Goal: Communication & Community: Answer question/provide support

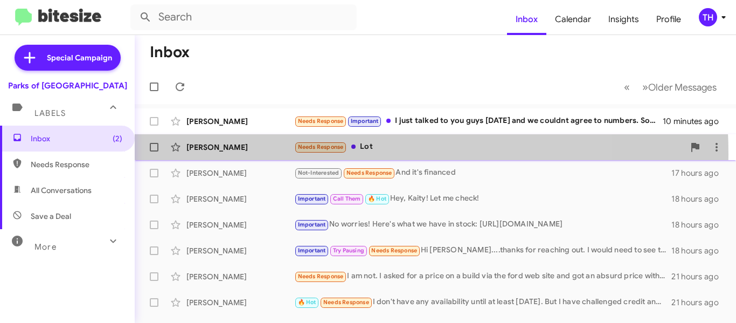
click at [259, 154] on div "[PERSON_NAME] Needs Response Lot 17 minutes ago" at bounding box center [435, 147] width 584 height 22
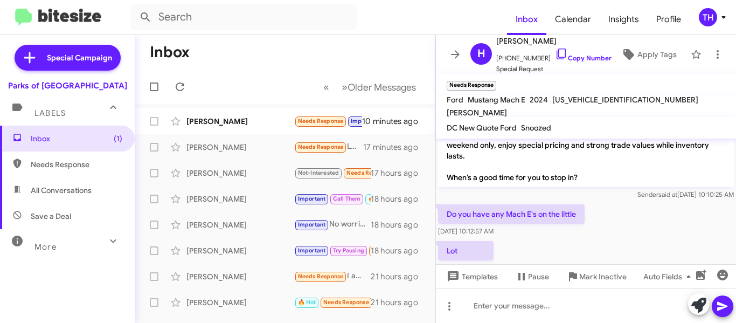
scroll to position [314, 0]
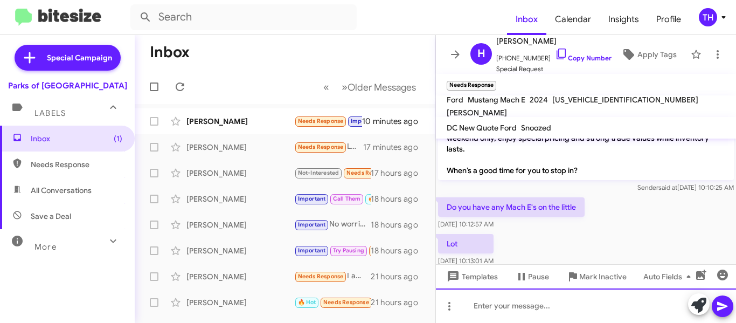
click at [501, 302] on div at bounding box center [586, 305] width 300 height 34
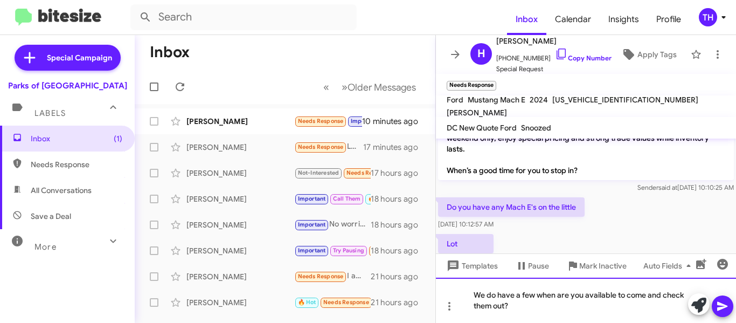
click at [542, 311] on div "We do have a few when are you available to come and check them out?" at bounding box center [586, 299] width 300 height 45
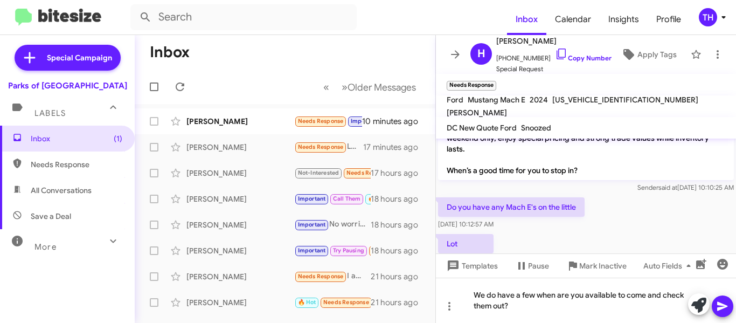
click at [726, 306] on icon at bounding box center [722, 306] width 10 height 9
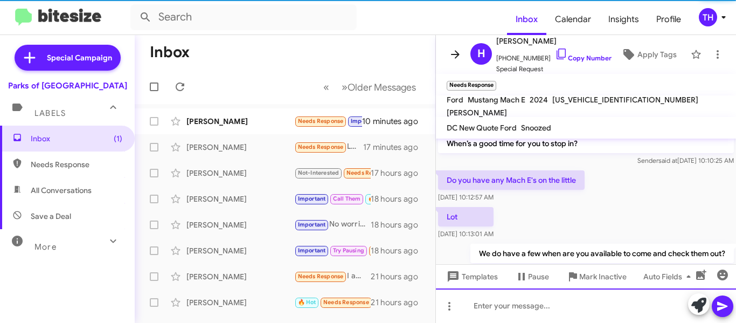
scroll to position [333, 0]
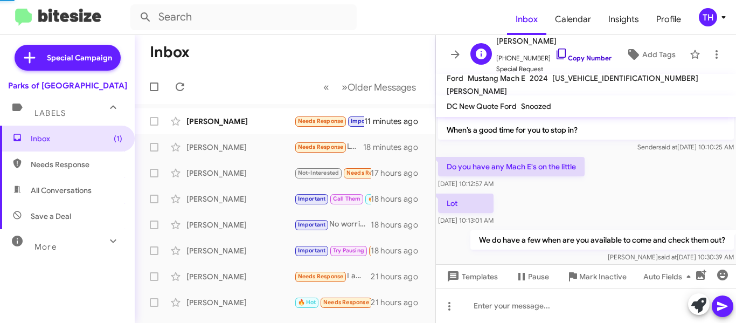
click at [555, 53] on icon at bounding box center [561, 53] width 13 height 13
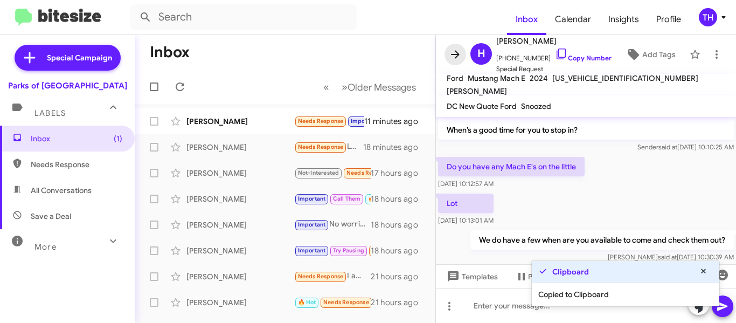
click at [455, 51] on icon at bounding box center [455, 54] width 13 height 13
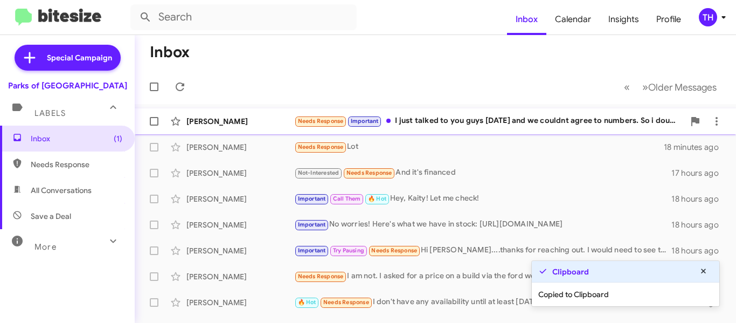
click at [449, 114] on div "[PERSON_NAME] Needs Response Important I just talked to you guys [DATE] and we …" at bounding box center [435, 121] width 584 height 22
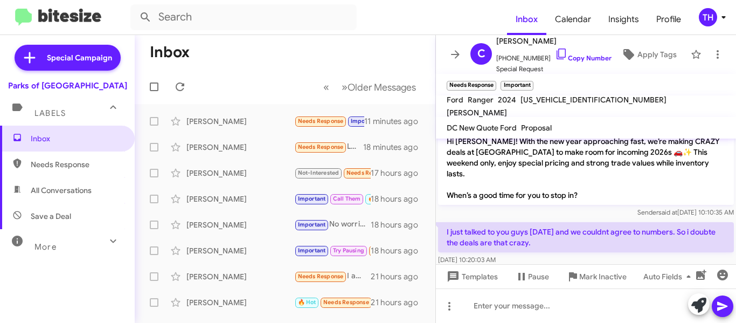
scroll to position [303, 0]
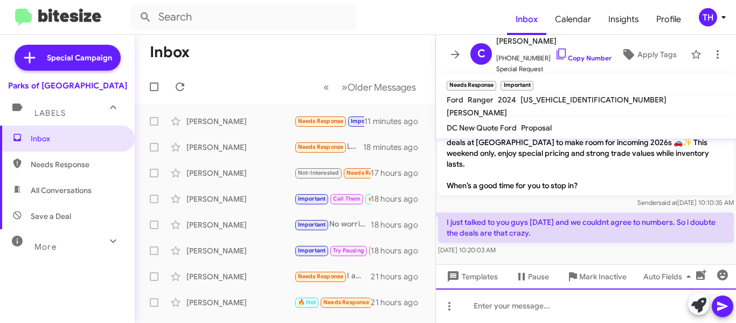
click at [484, 309] on div at bounding box center [586, 305] width 300 height 34
drag, startPoint x: 484, startPoint y: 309, endPoint x: 494, endPoint y: 314, distance: 10.8
click at [639, 298] on div "Do remember who you spoke with?" at bounding box center [586, 305] width 300 height 34
click at [725, 303] on icon at bounding box center [722, 306] width 13 height 13
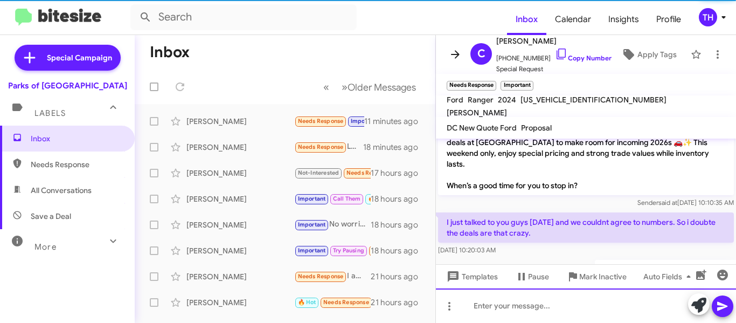
scroll to position [0, 0]
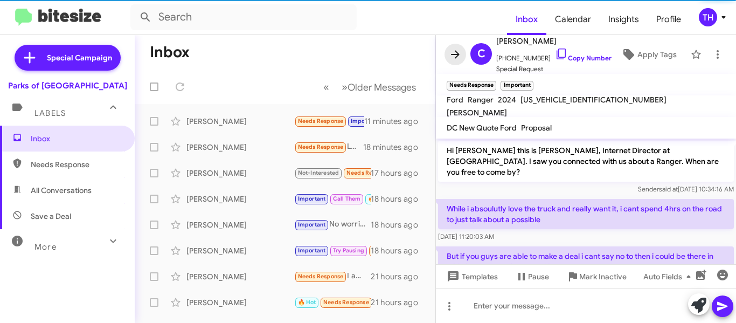
click at [454, 57] on icon at bounding box center [455, 54] width 13 height 13
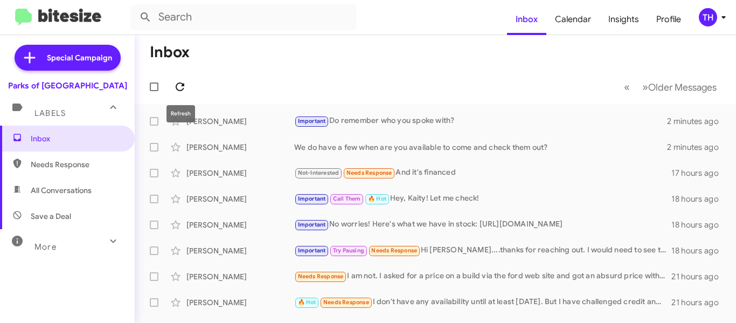
click at [177, 80] on icon at bounding box center [180, 86] width 13 height 13
